Goal: Transaction & Acquisition: Subscribe to service/newsletter

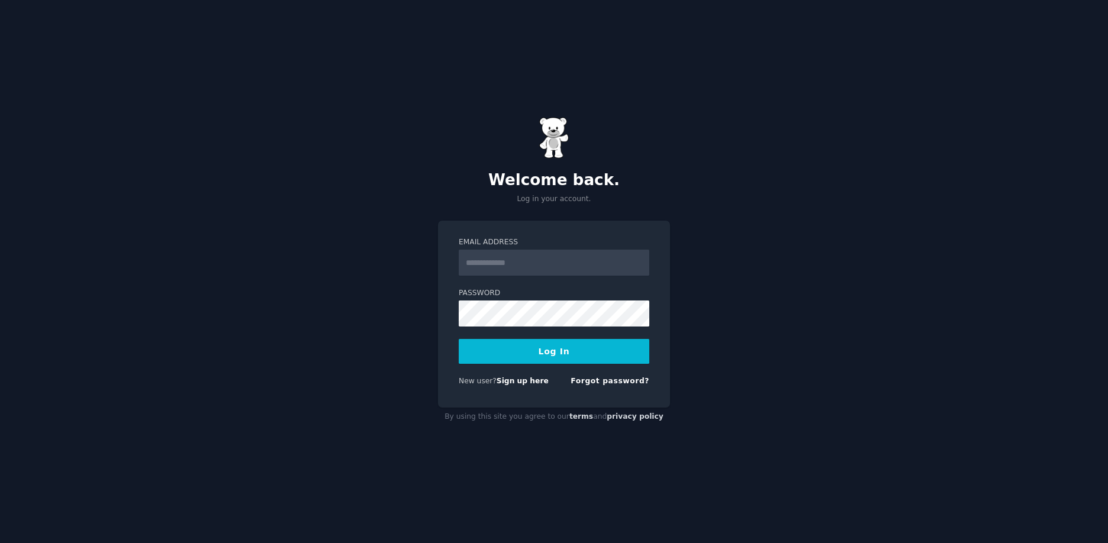
type input "**********"
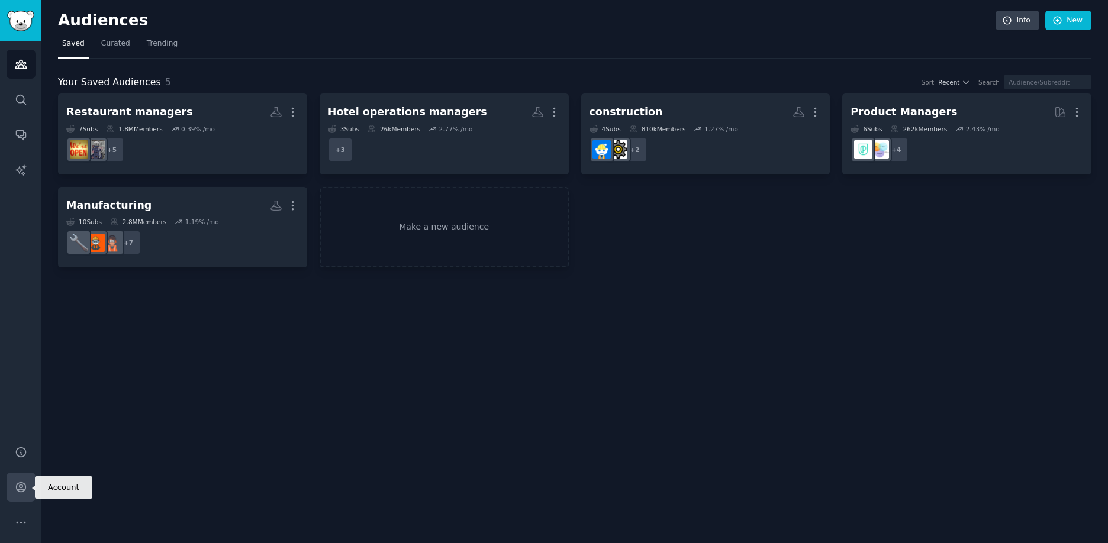
click at [30, 484] on link "Account" at bounding box center [21, 487] width 29 height 29
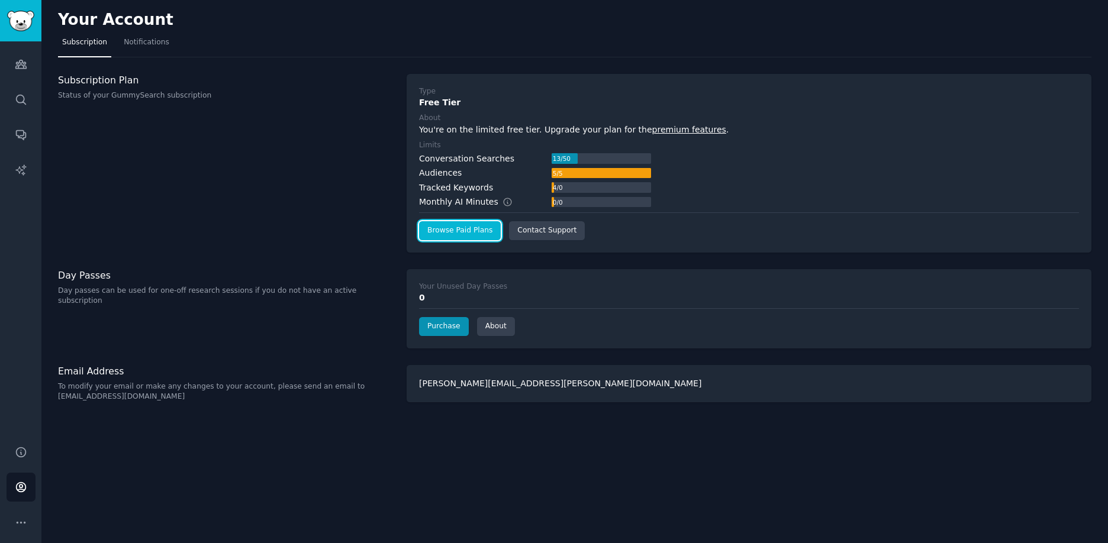
click at [483, 230] on link "Browse Paid Plans" at bounding box center [460, 230] width 82 height 19
